Goal: Task Accomplishment & Management: Use online tool/utility

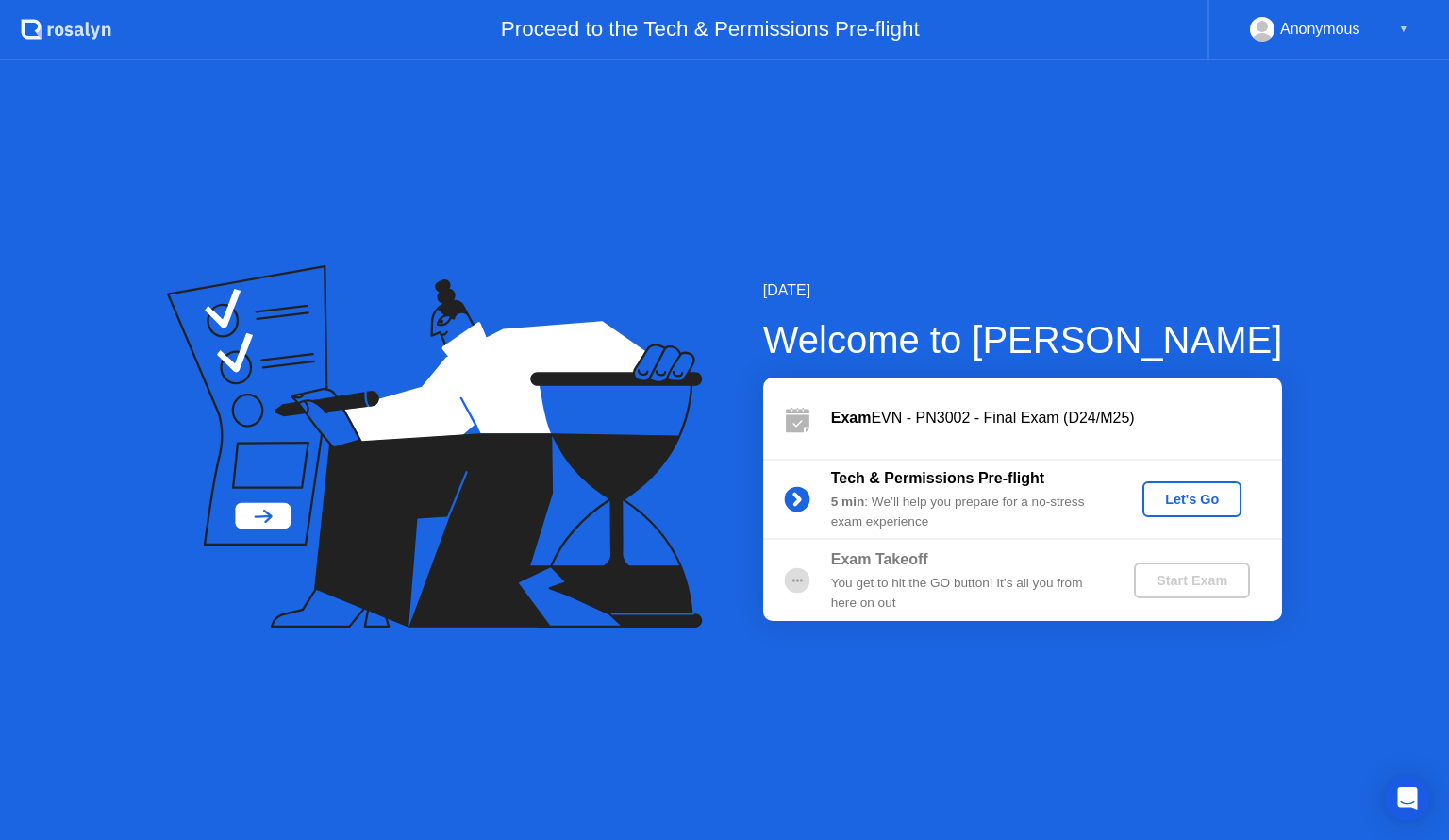
click at [1208, 500] on div "Let's Go" at bounding box center [1192, 499] width 84 height 15
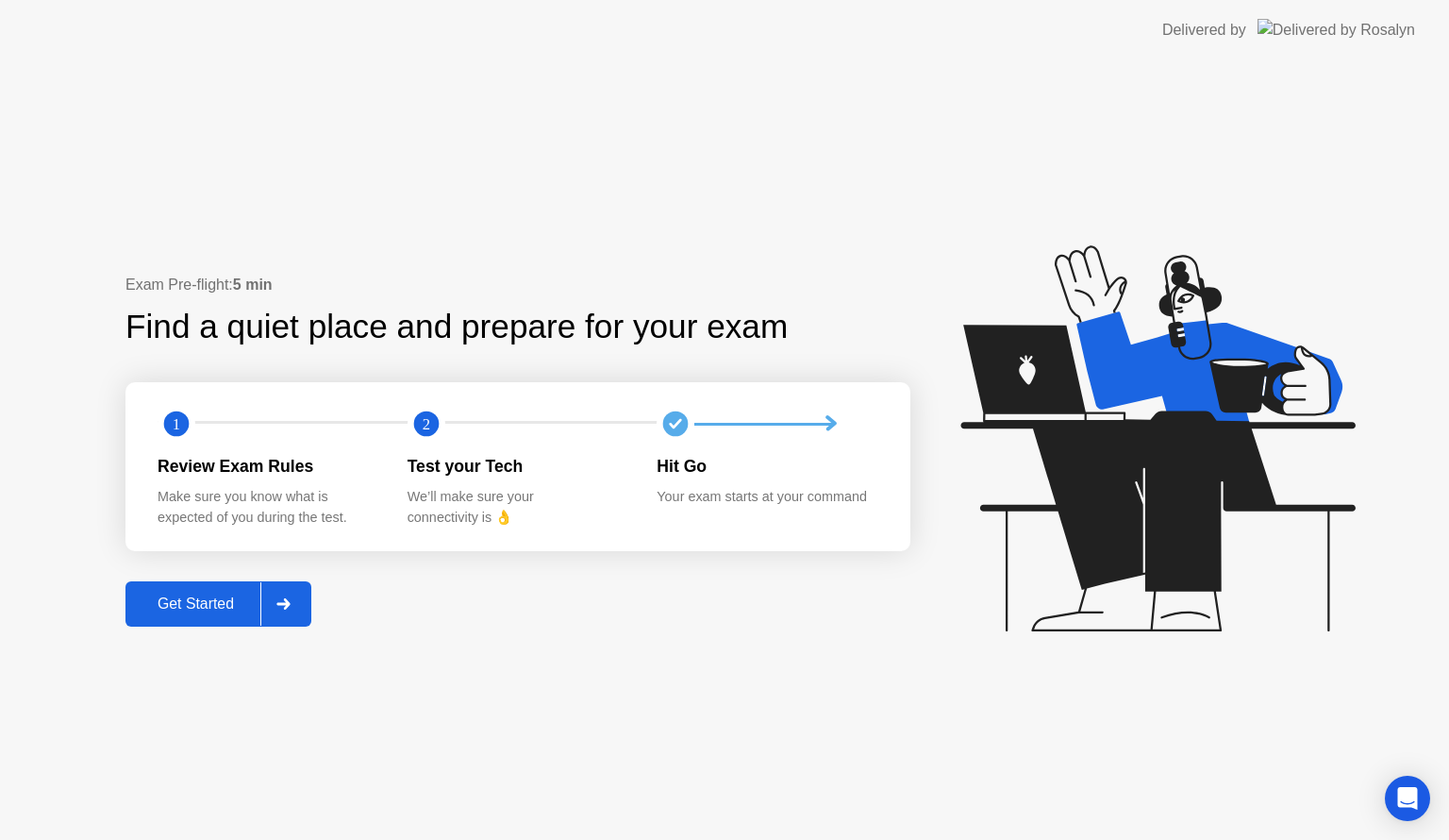
click at [182, 603] on div "Get Started" at bounding box center [195, 603] width 129 height 17
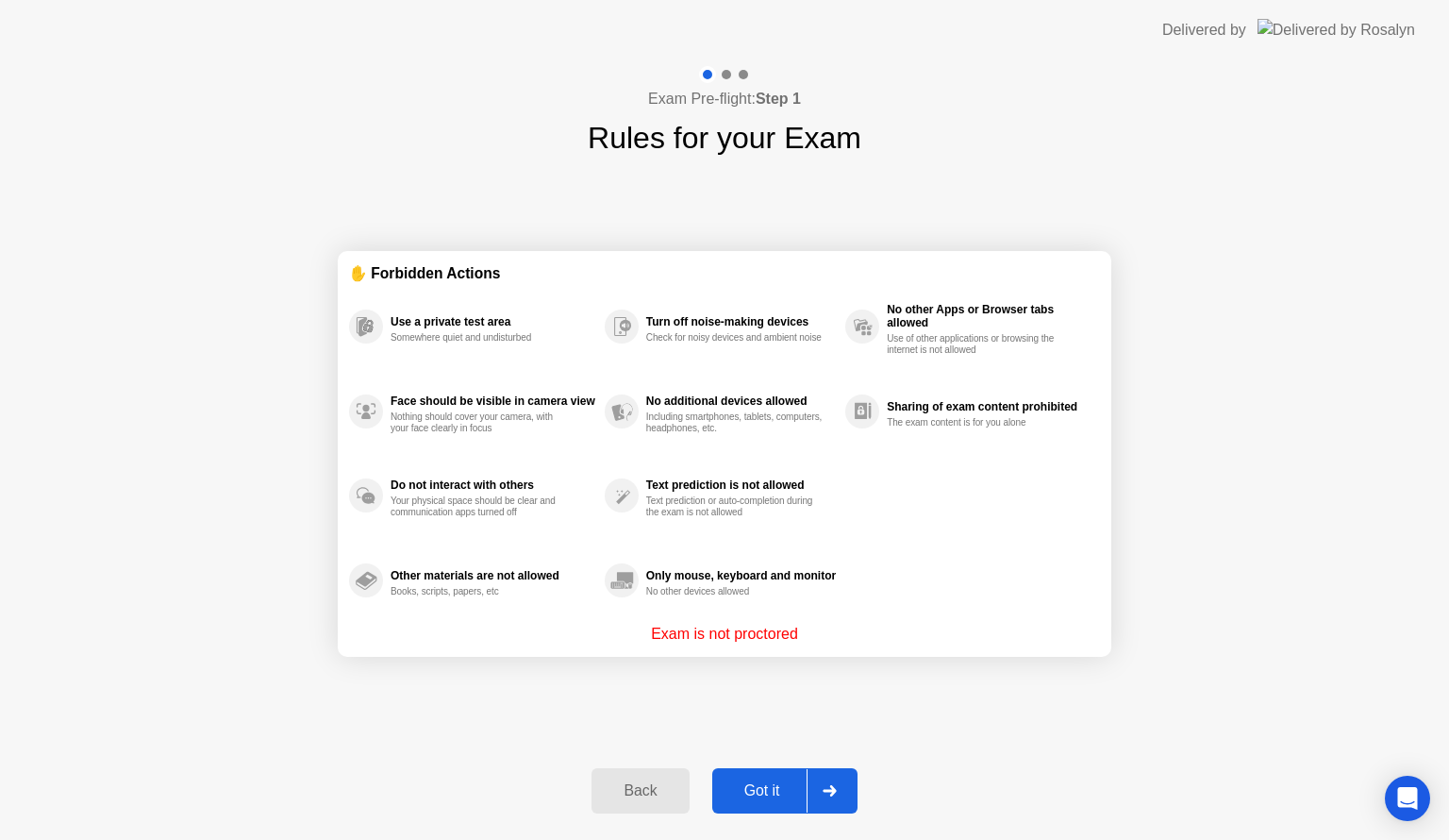
click at [773, 794] on div "Got it" at bounding box center [762, 790] width 89 height 17
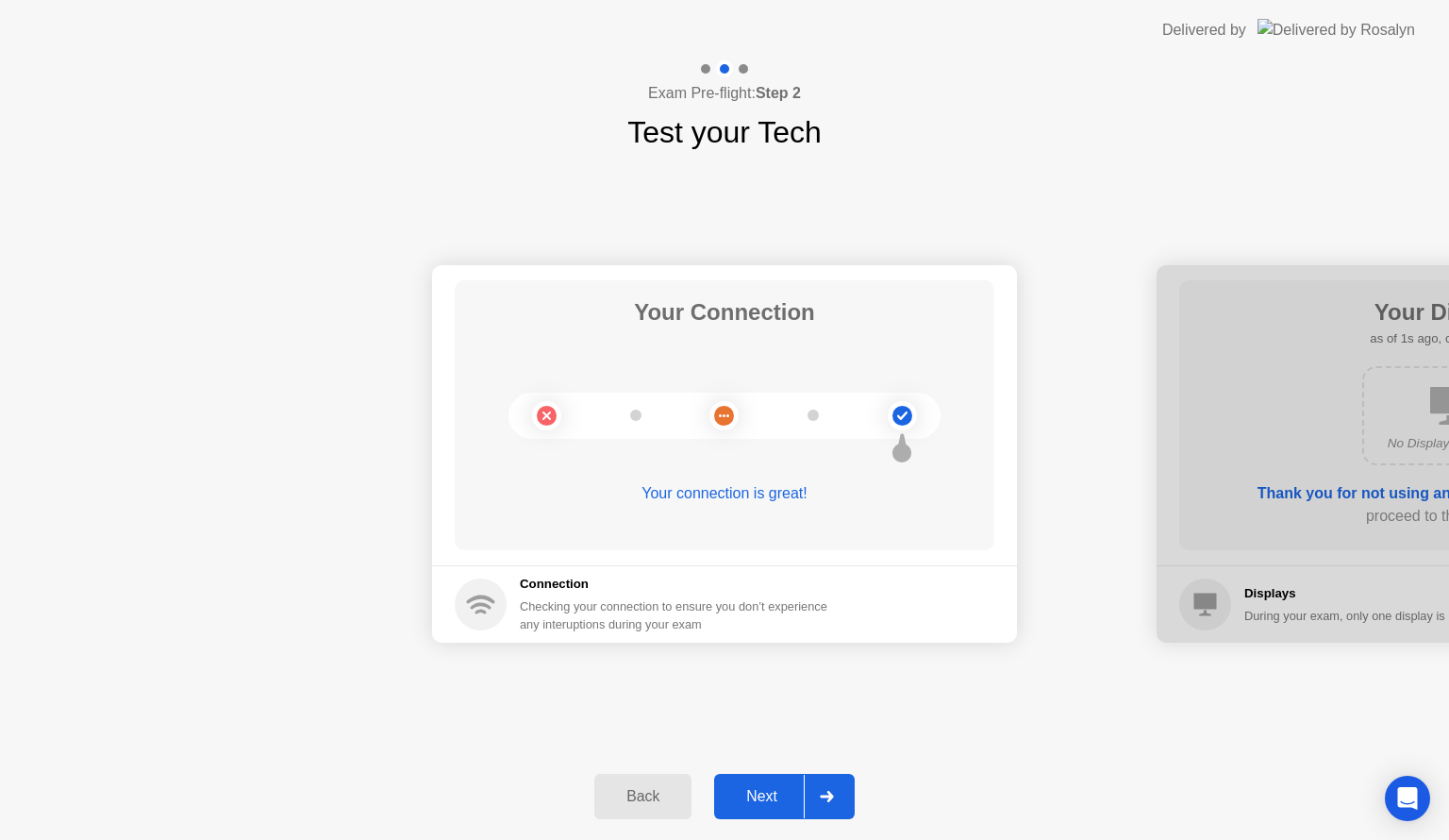
click at [763, 798] on div "Next" at bounding box center [762, 796] width 84 height 17
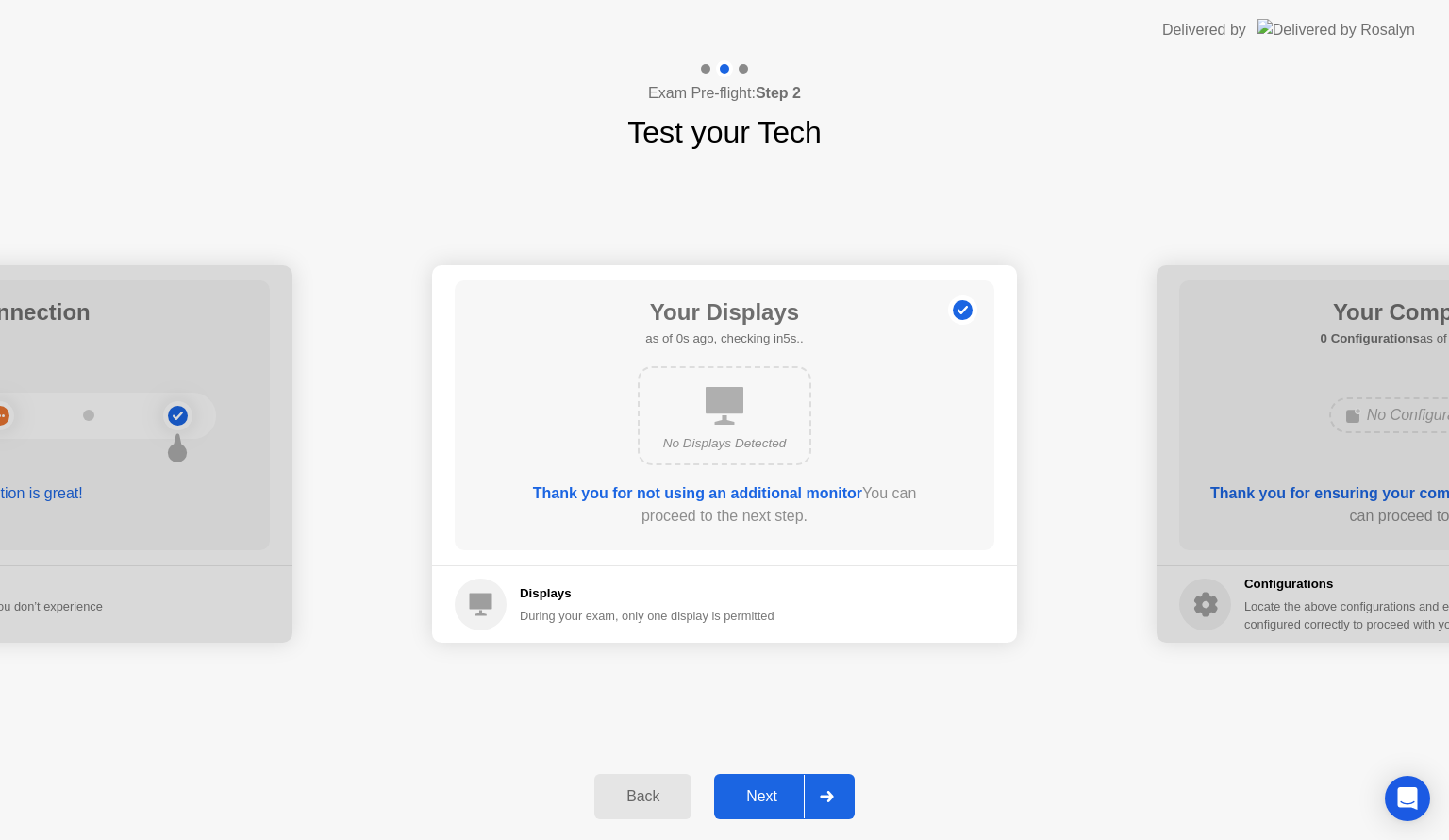
click at [763, 798] on div "Next" at bounding box center [762, 796] width 84 height 17
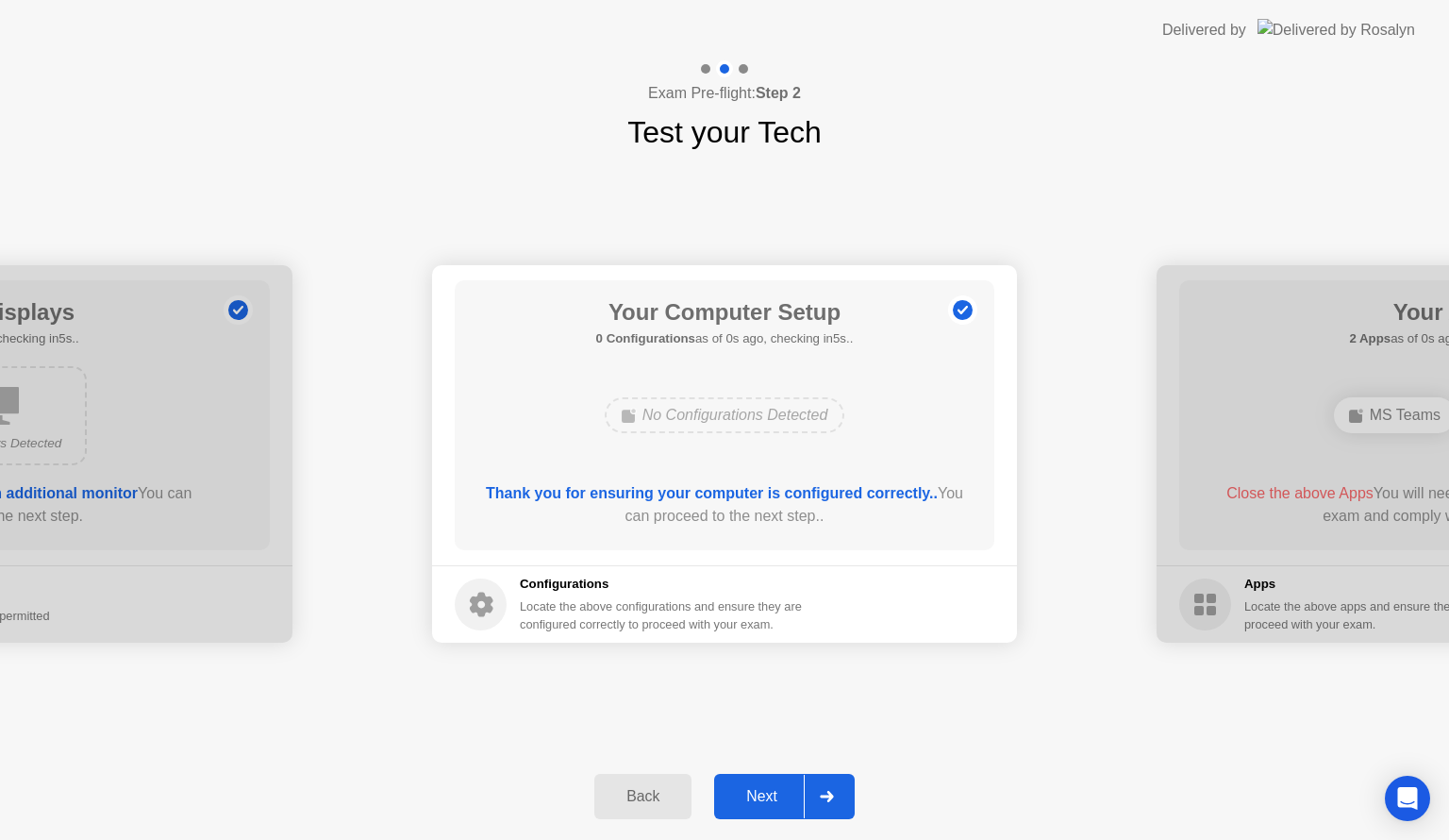
click at [763, 798] on div "Next" at bounding box center [762, 796] width 84 height 17
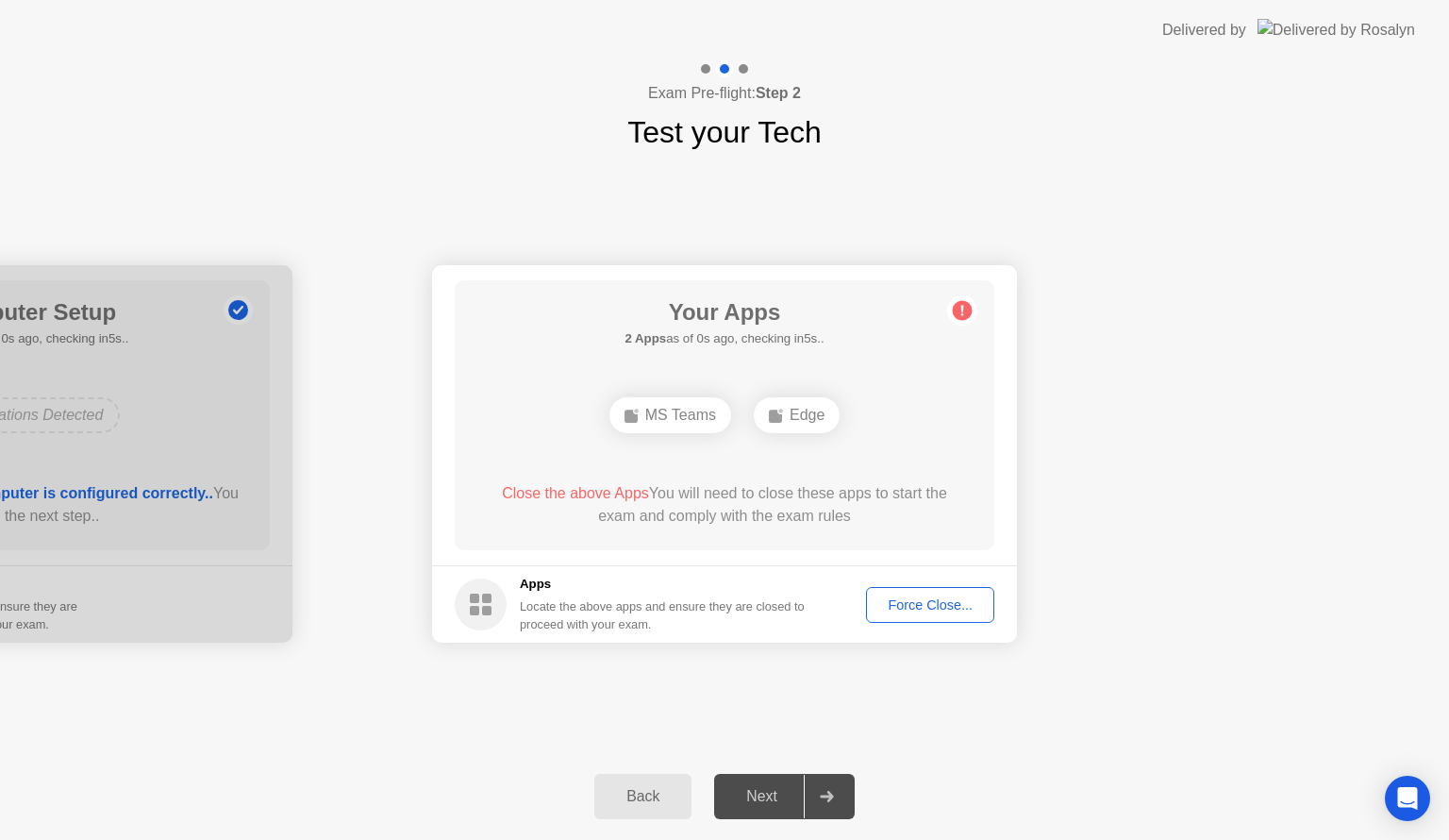
click at [763, 798] on div "Next" at bounding box center [762, 796] width 84 height 17
click at [760, 799] on div "Next" at bounding box center [762, 796] width 84 height 17
click at [940, 592] on button "Force Close..." at bounding box center [931, 605] width 129 height 36
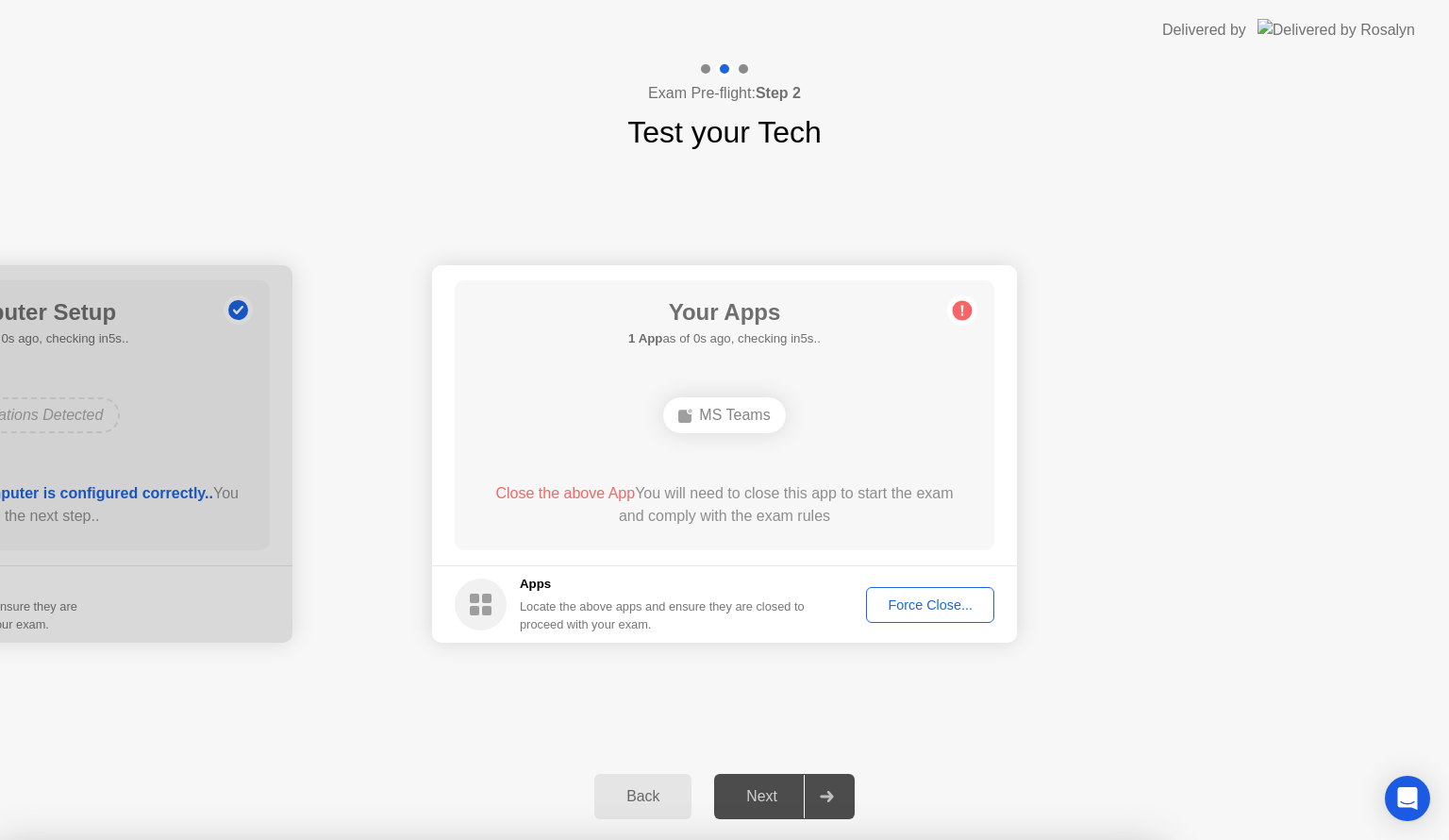
click at [942, 608] on div "Force Close..." at bounding box center [931, 604] width 115 height 15
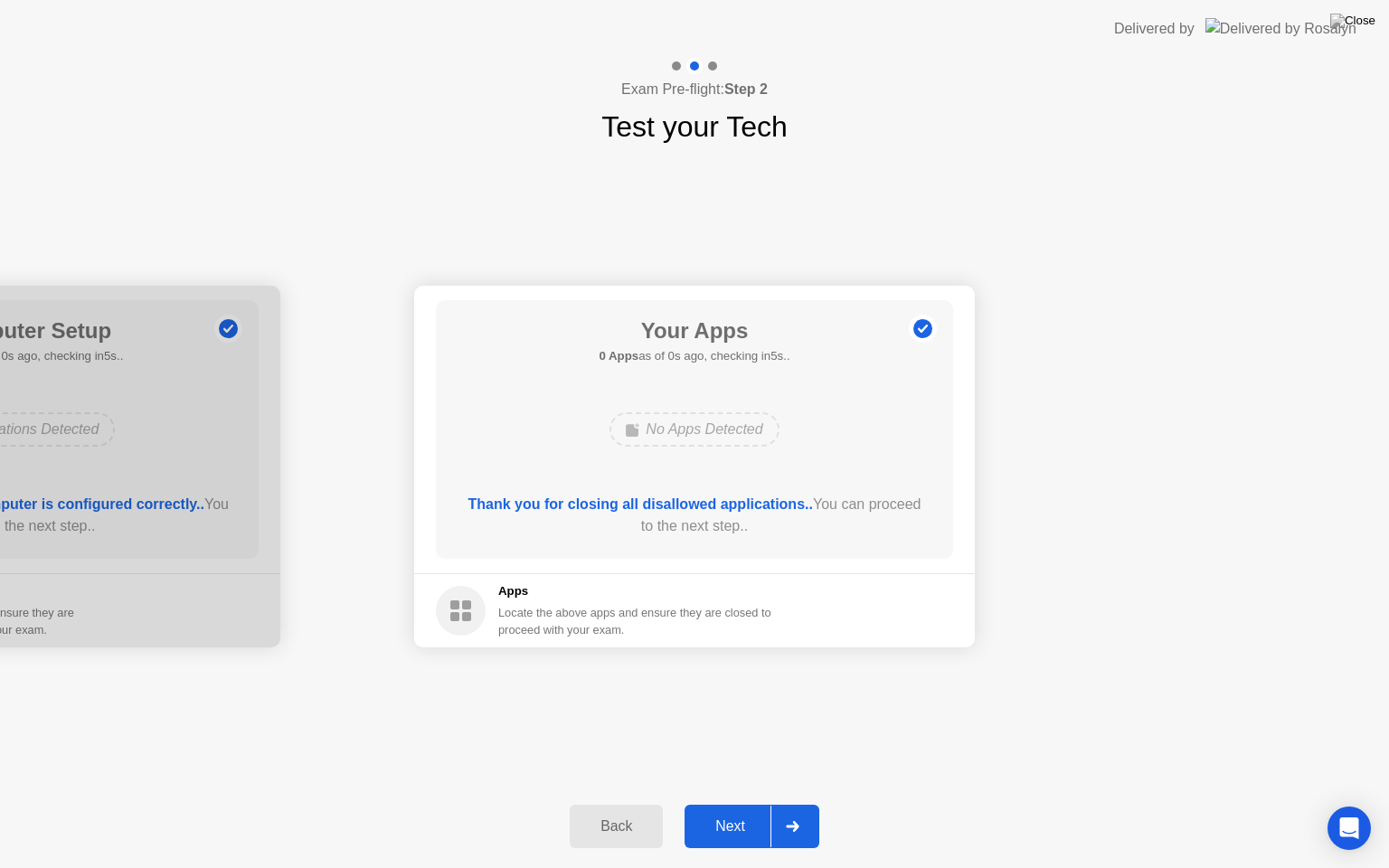
click at [731, 804] on div "Next" at bounding box center [731, 826] width 80 height 16
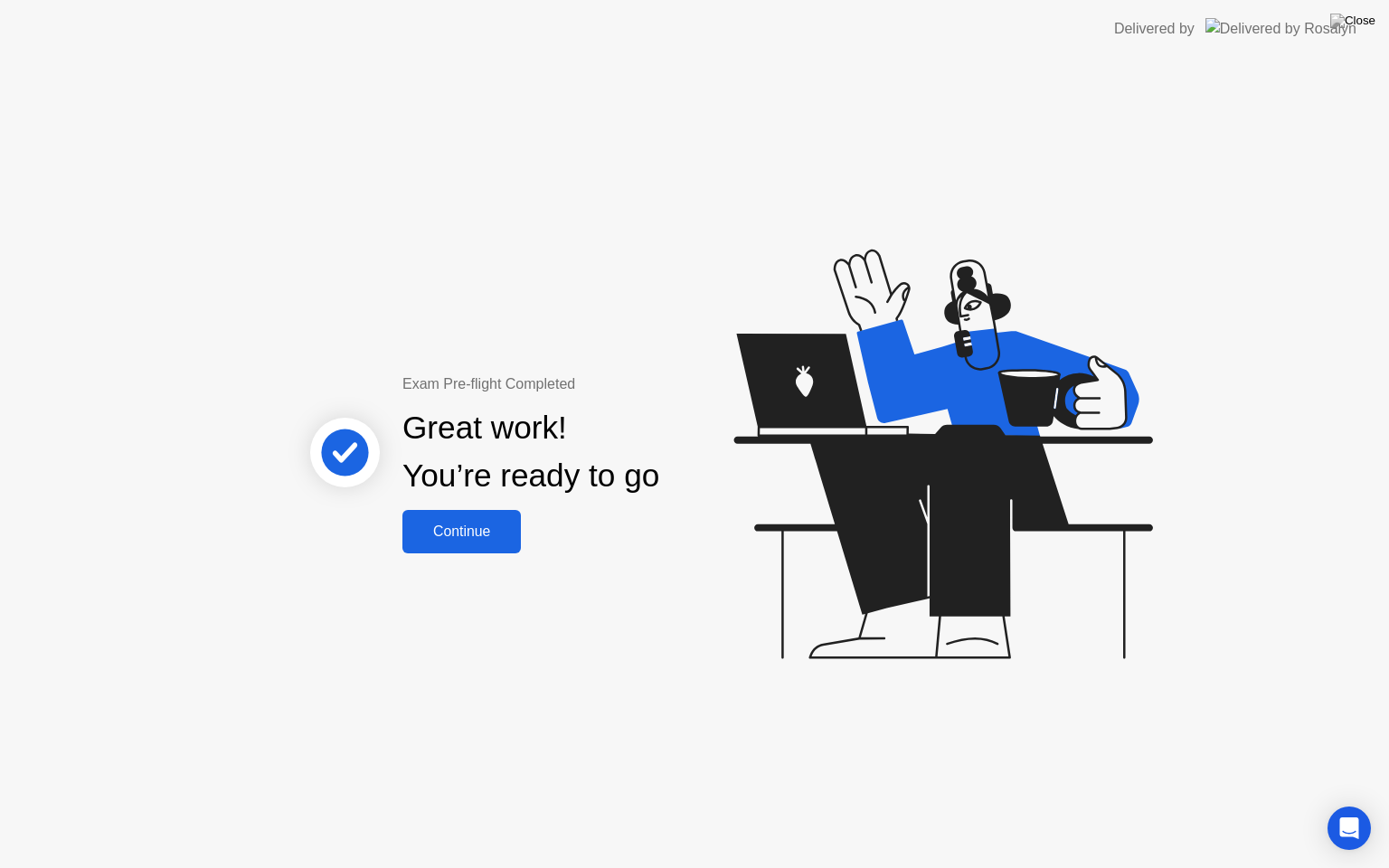
click at [451, 538] on div "Continue" at bounding box center [461, 531] width 108 height 16
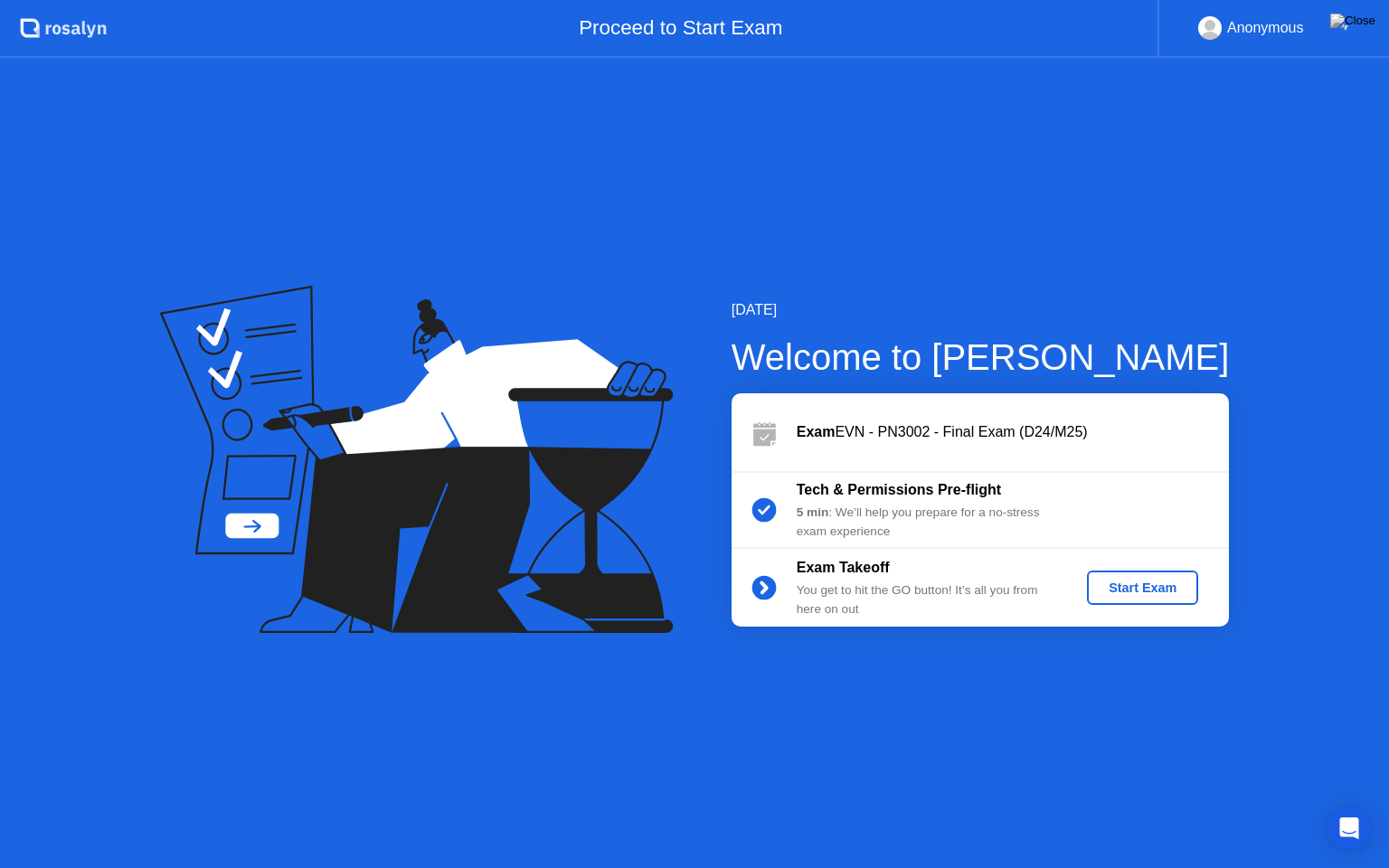
click at [1114, 595] on div "Start Exam" at bounding box center [1142, 587] width 96 height 14
